Goal: Task Accomplishment & Management: Manage account settings

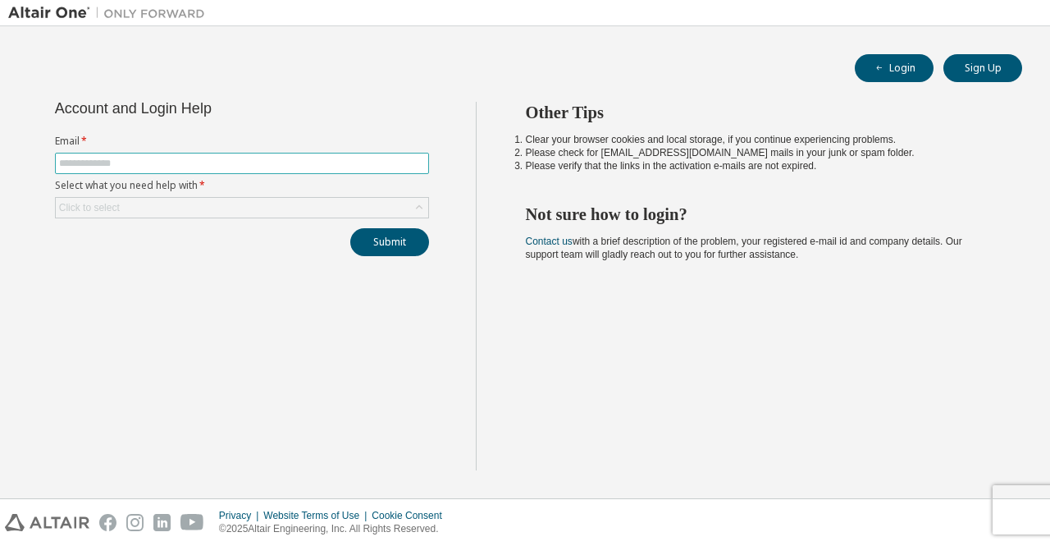
click at [194, 166] on input "text" at bounding box center [242, 163] width 366 height 13
type input "*"
type input "**********"
click at [185, 204] on div "Click to select" at bounding box center [242, 208] width 372 height 20
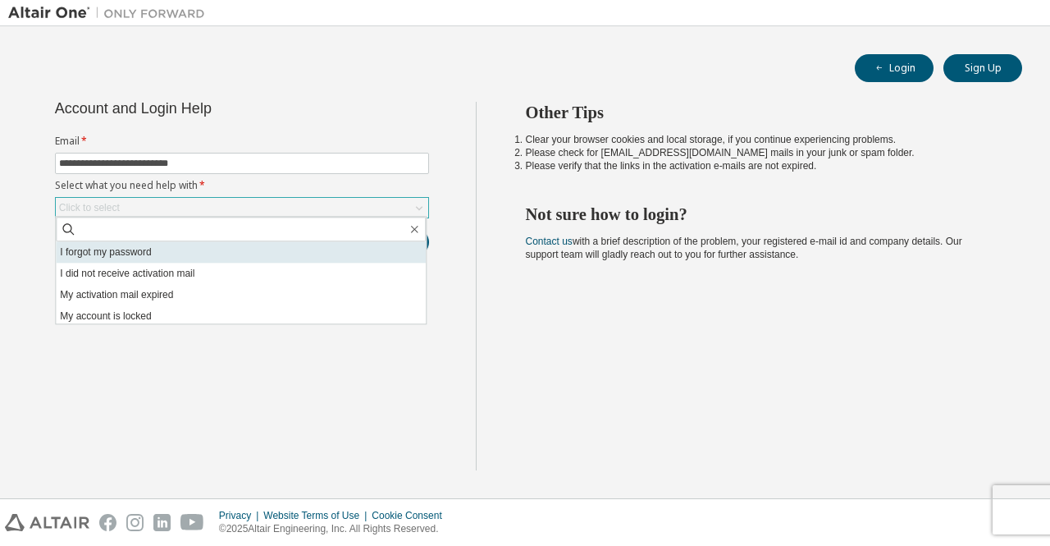
click at [180, 258] on li "I forgot my password" at bounding box center [241, 251] width 370 height 21
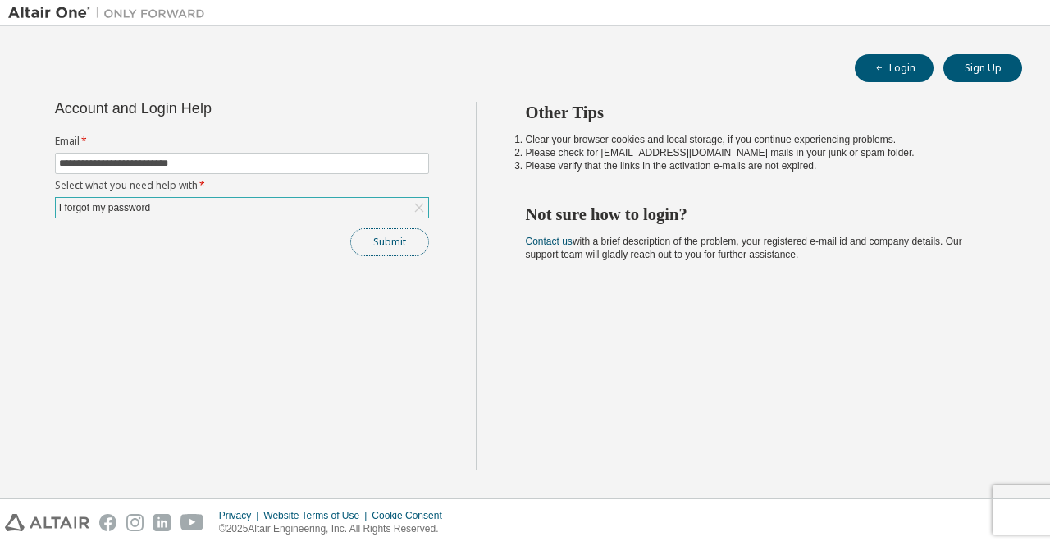
click at [381, 235] on button "Submit" at bounding box center [389, 242] width 79 height 28
click at [396, 244] on button "Submit" at bounding box center [389, 242] width 79 height 28
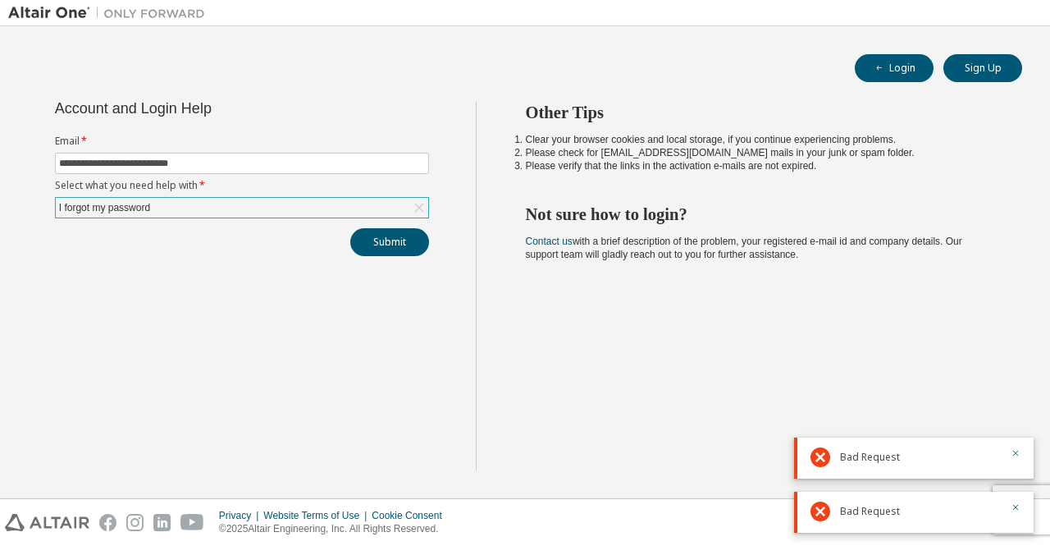
click at [167, 203] on div "I forgot my password" at bounding box center [242, 208] width 372 height 20
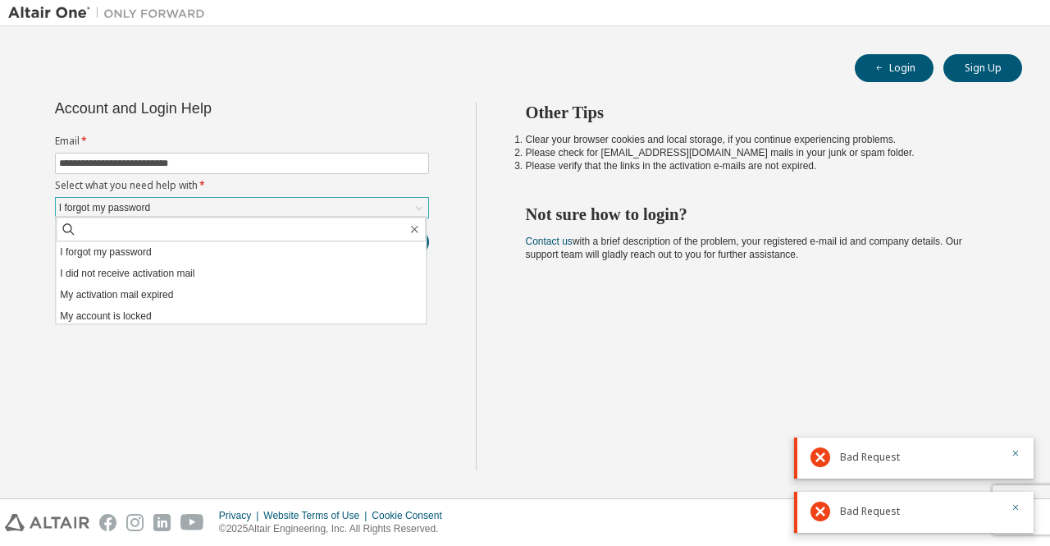
click at [167, 203] on div "I forgot my password" at bounding box center [242, 208] width 372 height 20
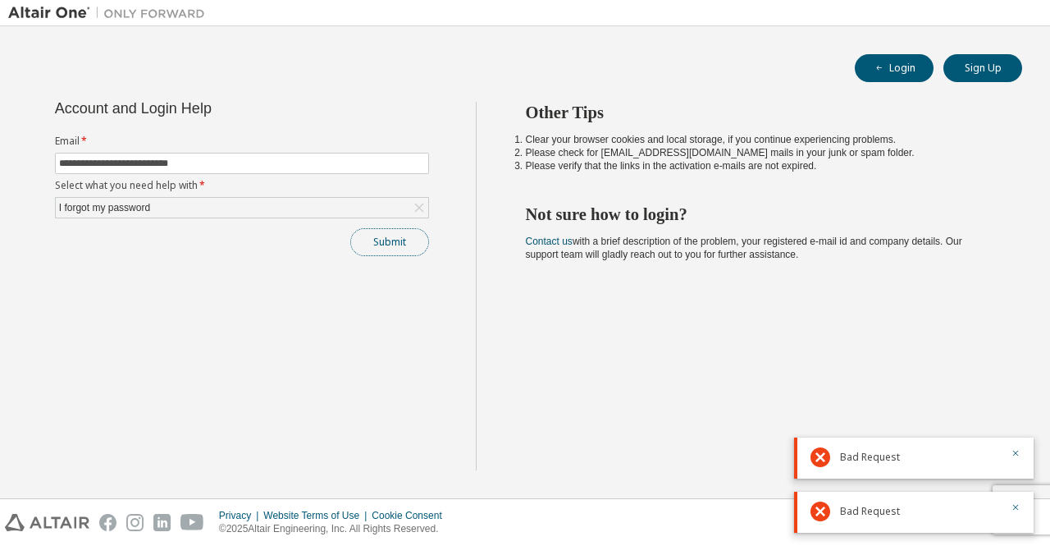
click at [378, 253] on button "Submit" at bounding box center [389, 242] width 79 height 28
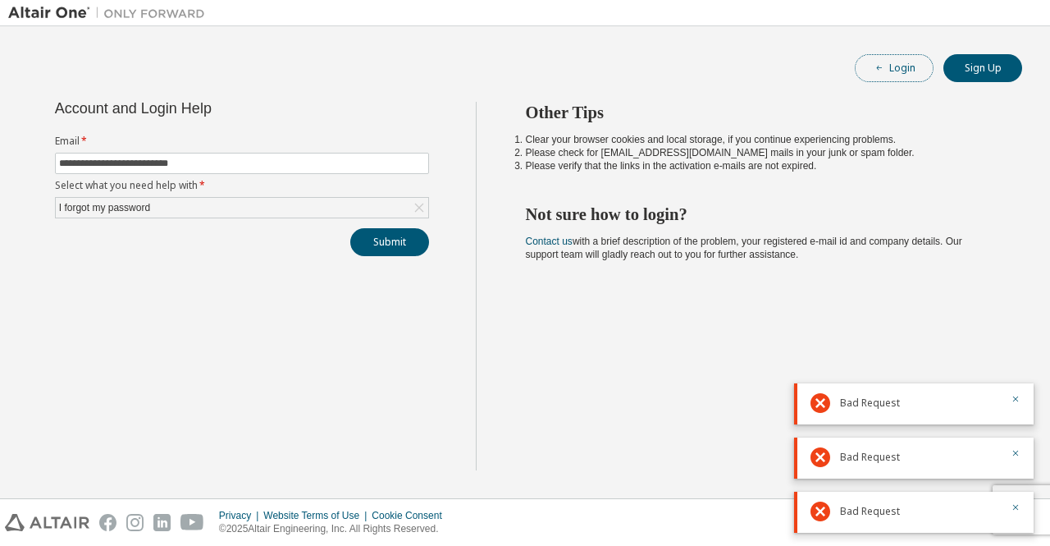
click at [894, 65] on button "Login" at bounding box center [894, 68] width 79 height 28
